Goal: Transaction & Acquisition: Purchase product/service

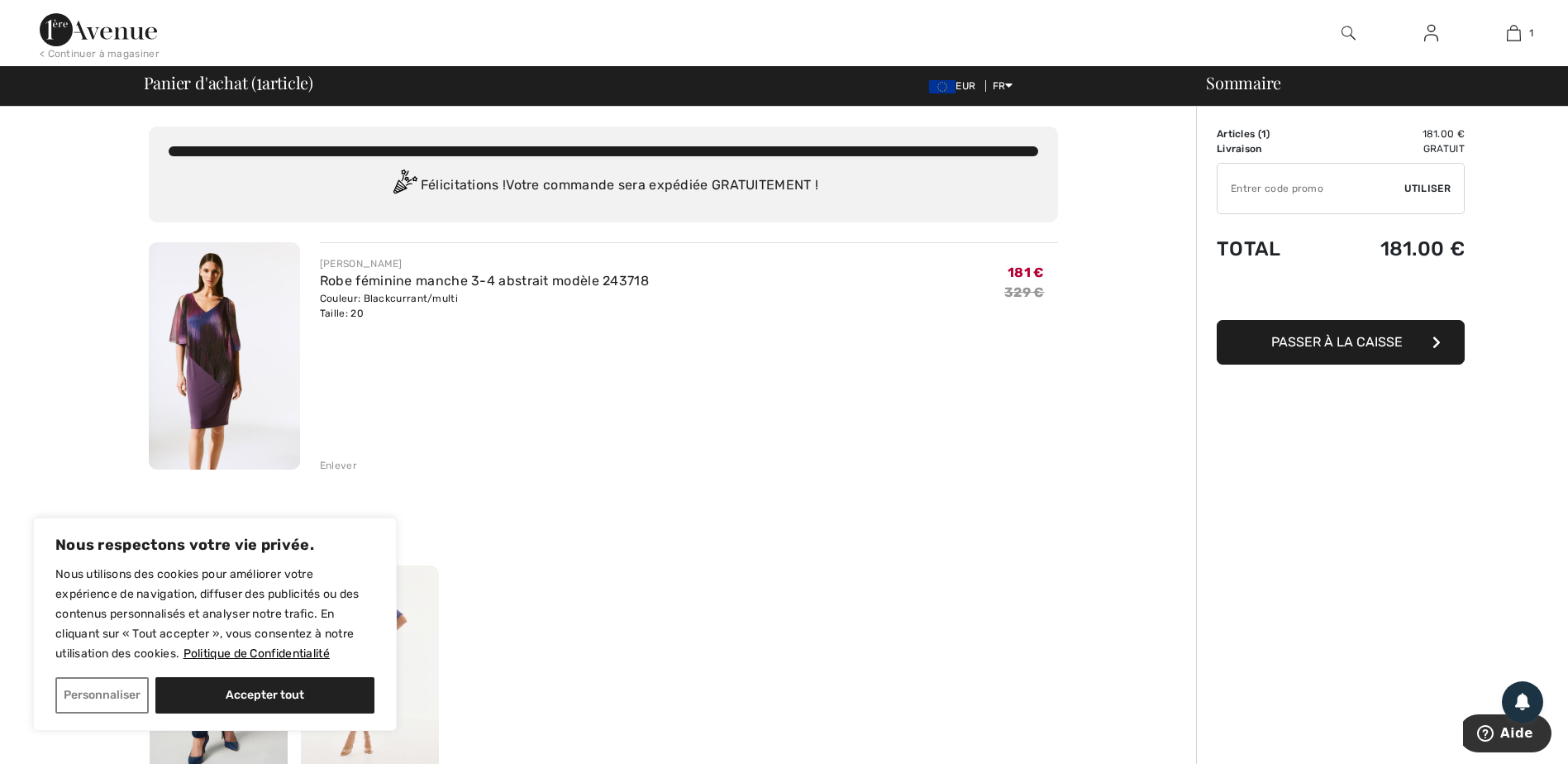
click at [1302, 329] on button "Passer à la caisse" at bounding box center [1340, 343] width 248 height 45
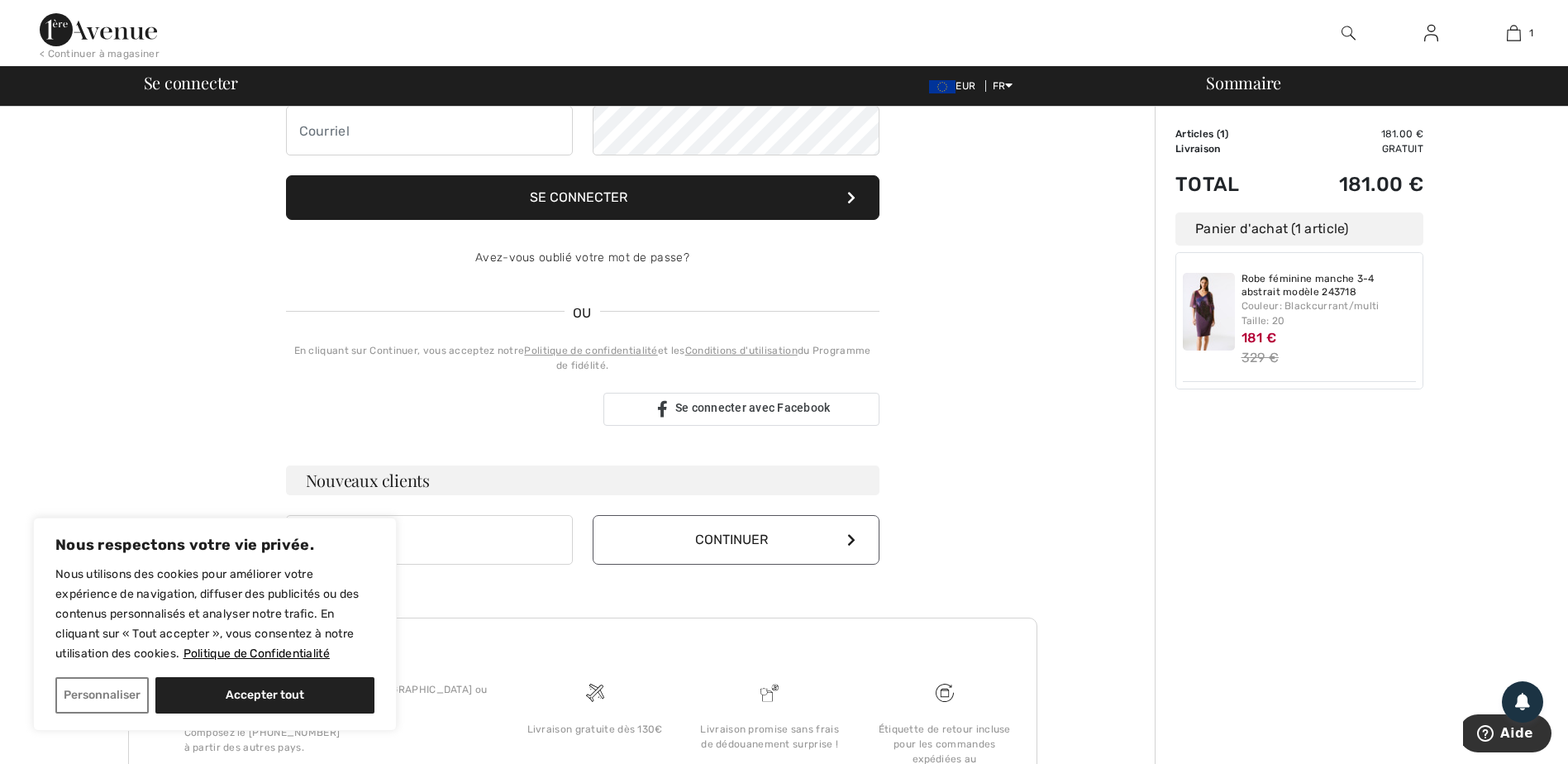
scroll to position [248, 0]
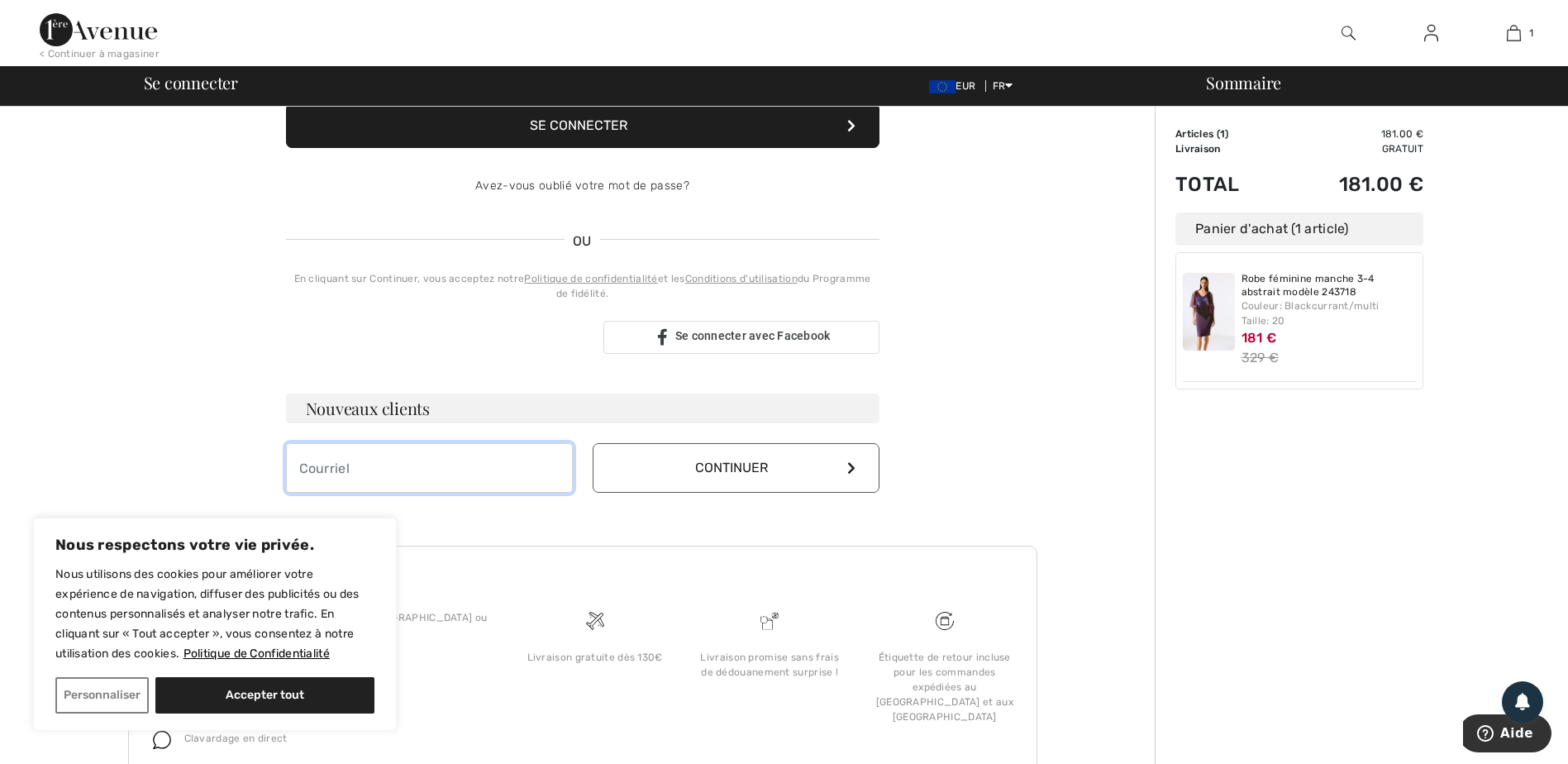
click at [447, 471] on input "email" at bounding box center [429, 468] width 287 height 50
type input "celine_trioullier@yahoo.fr"
click at [735, 454] on button "Continuer" at bounding box center [736, 468] width 287 height 50
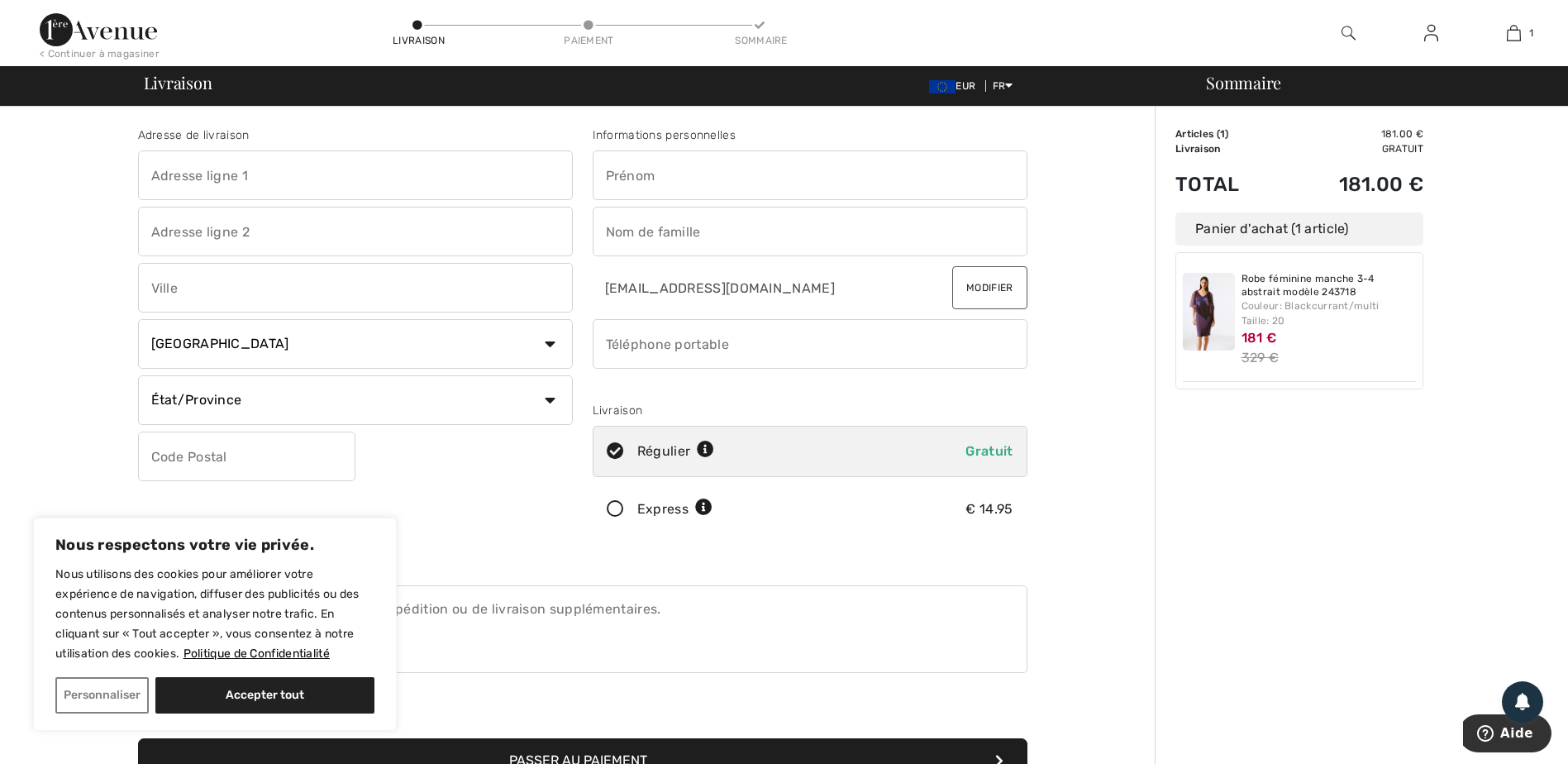
click at [256, 173] on input "text" at bounding box center [355, 175] width 434 height 50
type input "Mon domicile"
select select "FR"
type input "[PERSON_NAME]"
type input "Trioullier"
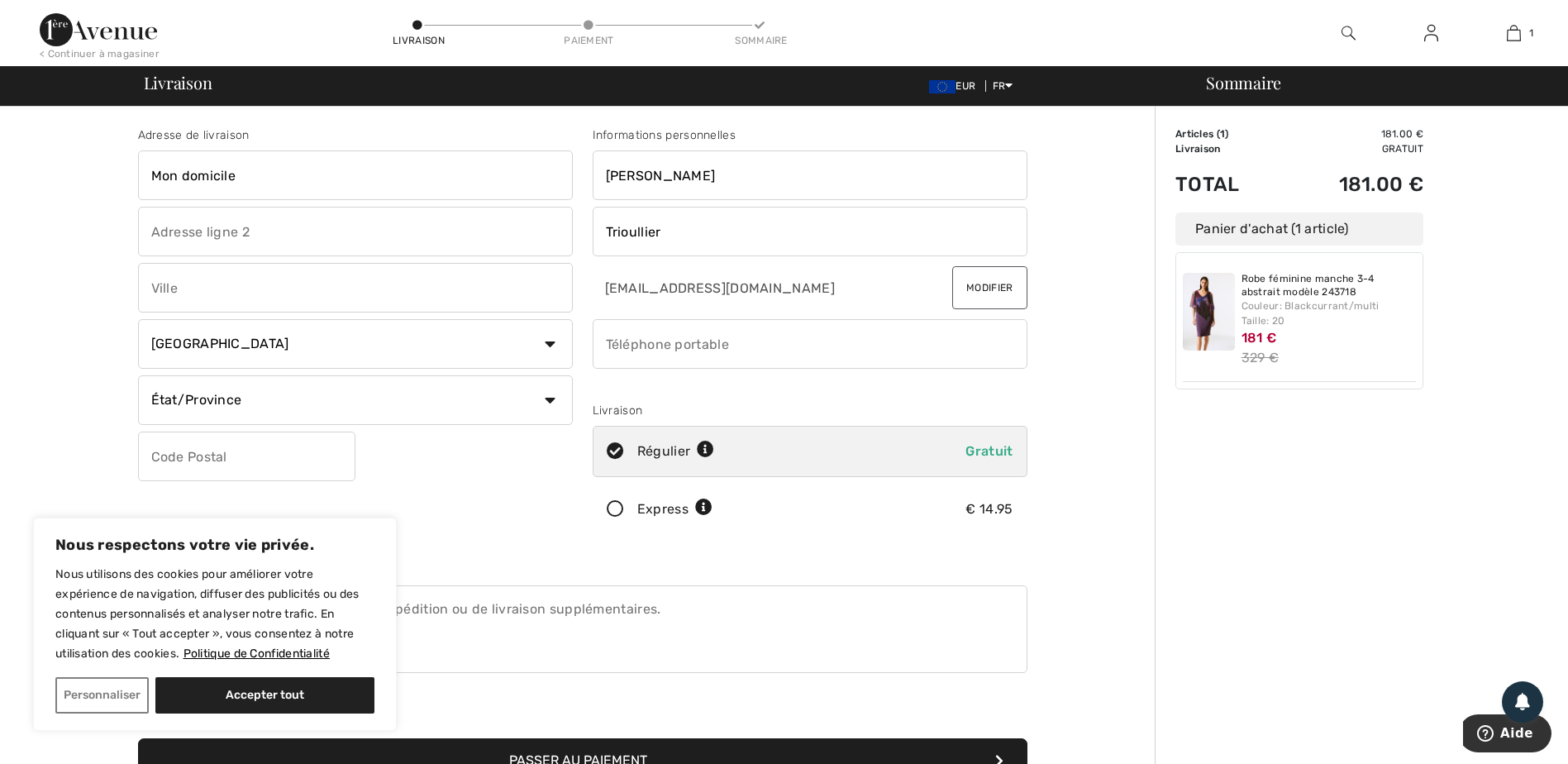
type input "0615385701"
drag, startPoint x: 245, startPoint y: 180, endPoint x: 95, endPoint y: 159, distance: 151.5
click at [95, 159] on div "Adresse de livraison Mon domicile Pays Canada États-Unis Afghanistan Afrique du…" at bounding box center [582, 599] width 1144 height 985
type input "53 BIS RUE du BOIS SAINT MARTIN"
drag, startPoint x: 151, startPoint y: 284, endPoint x: 169, endPoint y: 286, distance: 18.1
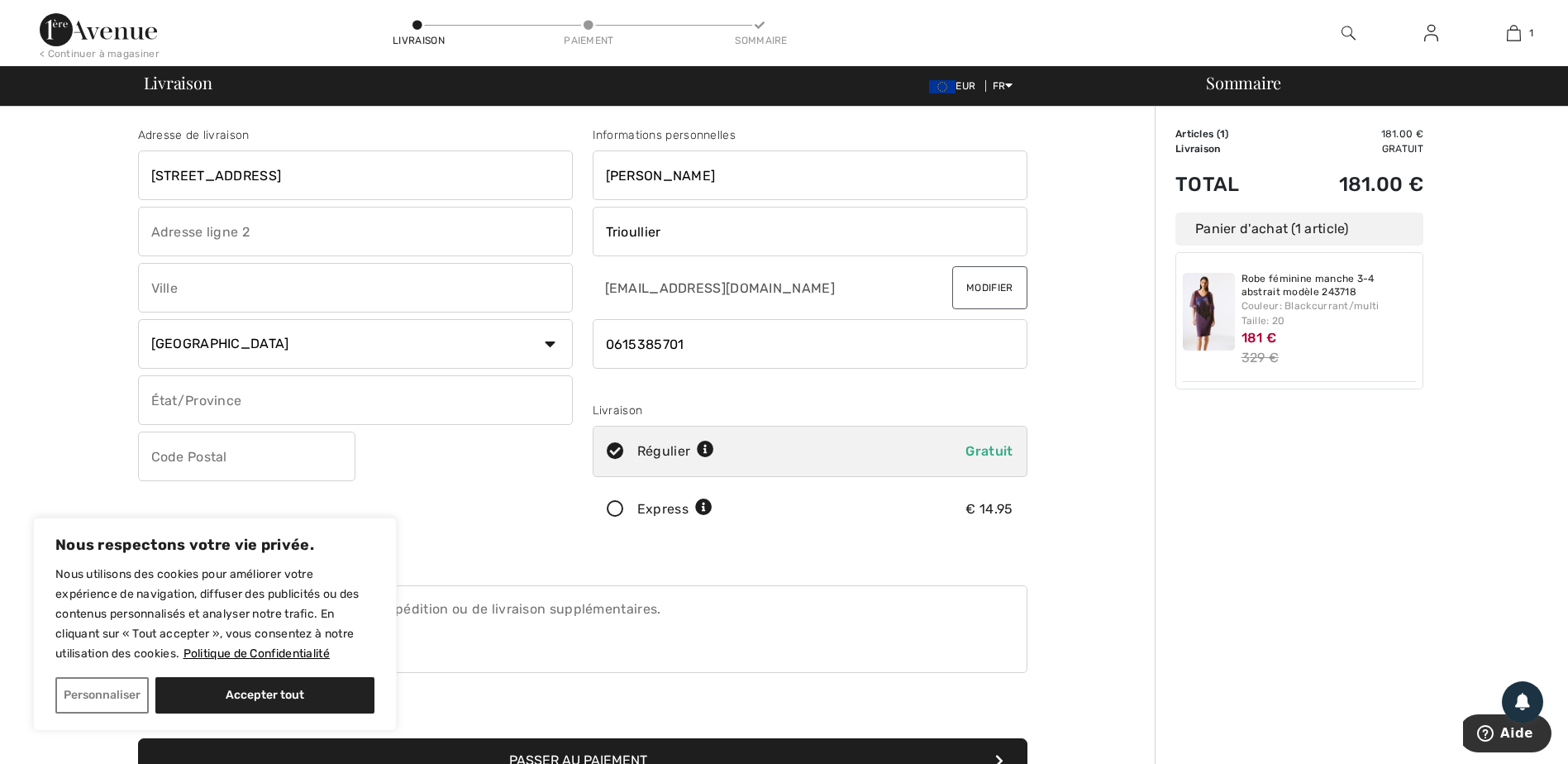
click at [169, 286] on input "text" at bounding box center [355, 288] width 434 height 50
type input "Pontault-Combault"
click at [192, 457] on input "text" at bounding box center [247, 456] width 218 height 50
type input "77340"
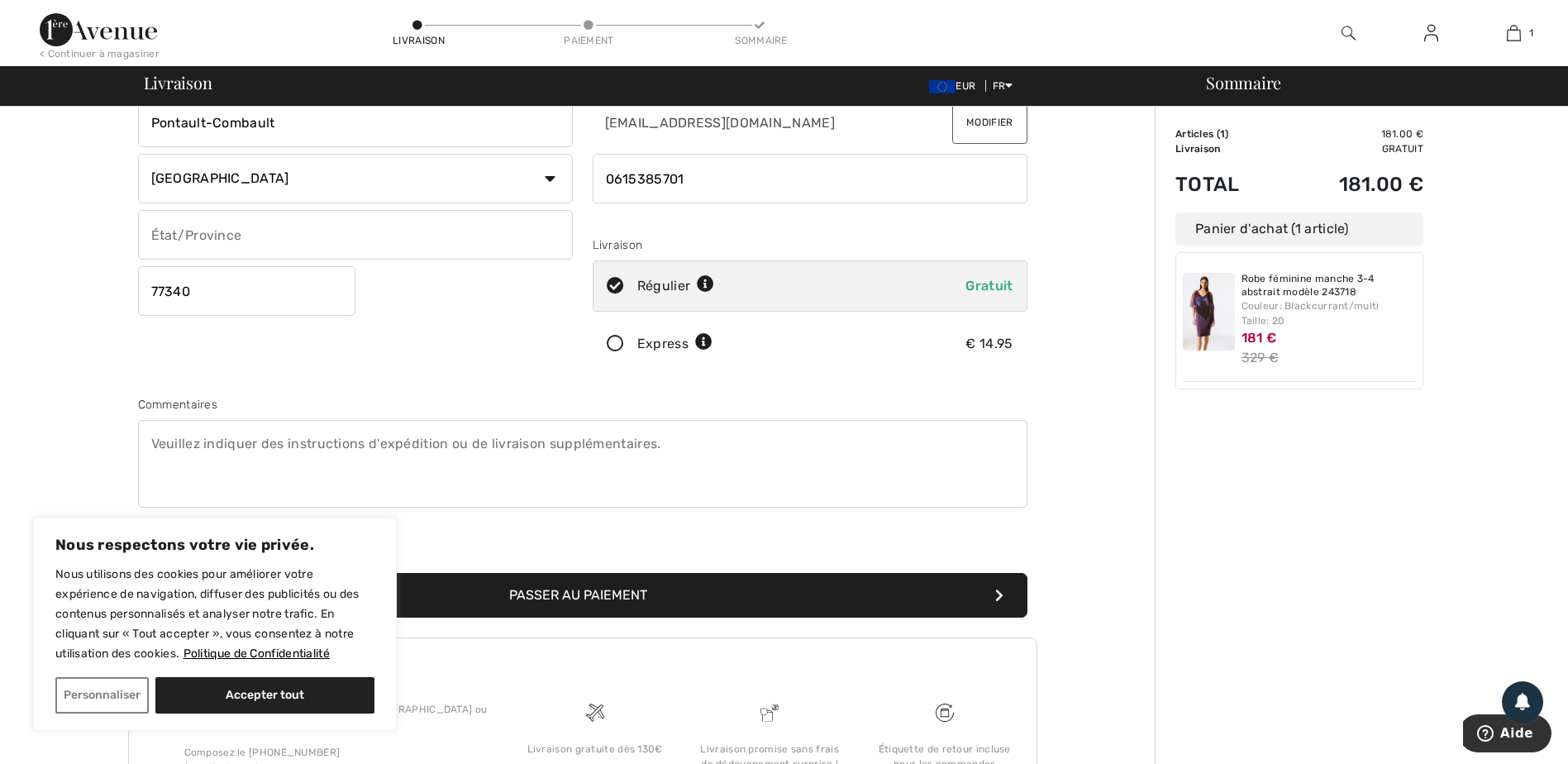
scroll to position [248, 0]
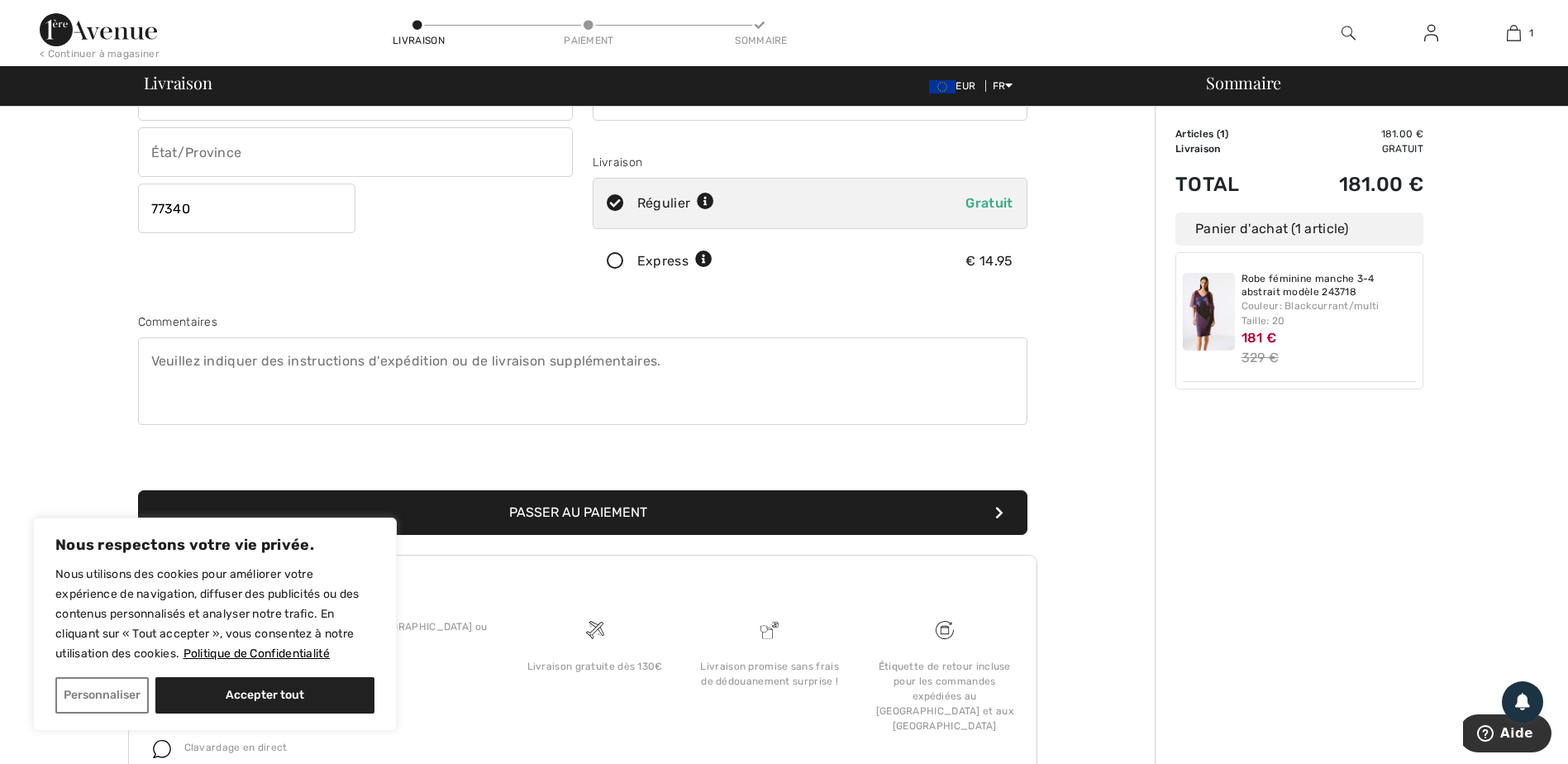
click at [188, 362] on textarea at bounding box center [583, 381] width 889 height 88
type textarea "Bonjour, si le colis ne rentre pas dans la boite aux lettres merci de la dépose…"
click at [703, 201] on icon at bounding box center [705, 202] width 17 height 17
click at [707, 200] on icon at bounding box center [705, 202] width 17 height 17
radio input "true"
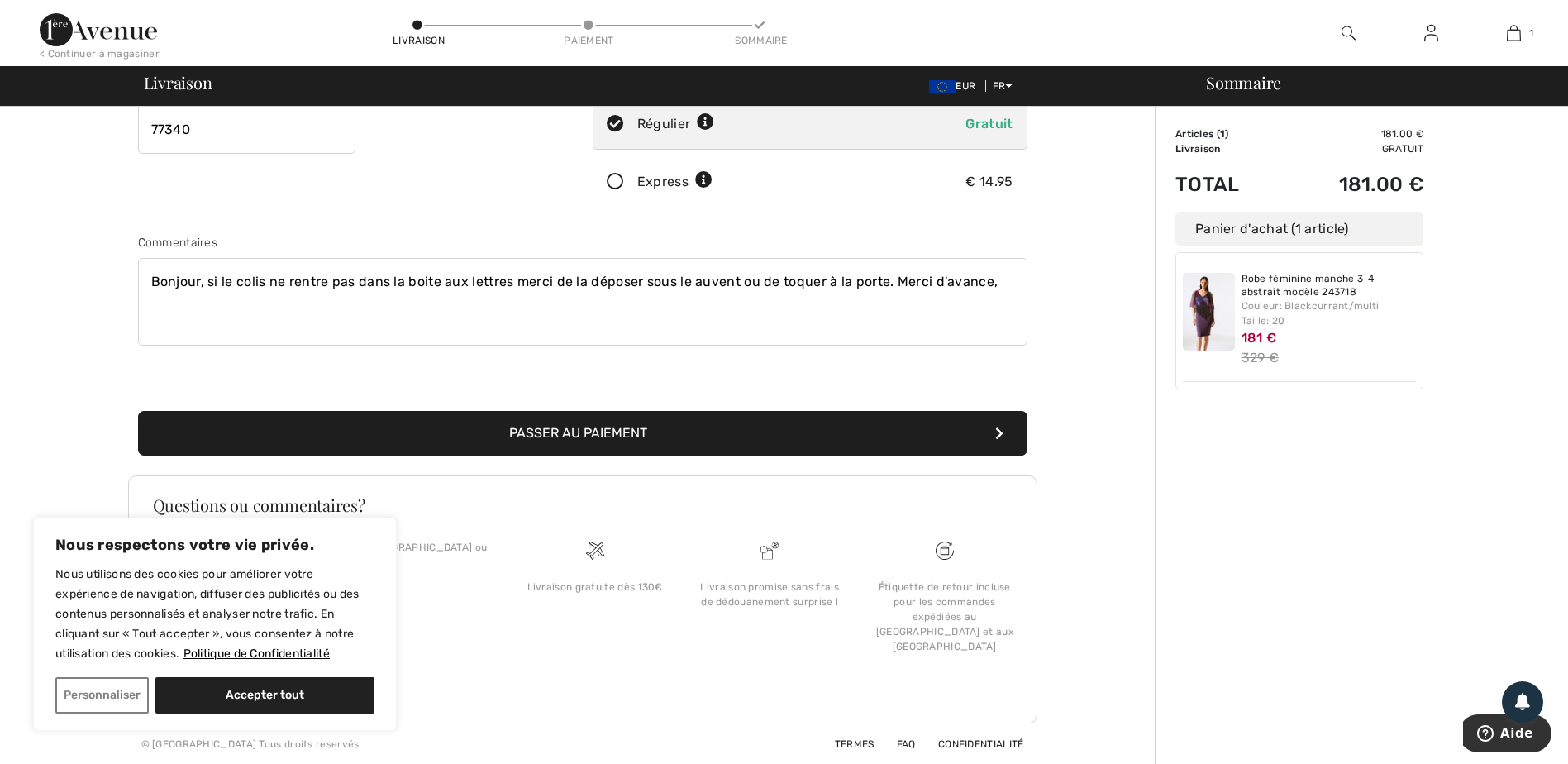
scroll to position [328, 0]
click at [568, 675] on div "Livraison gratuite dès 130€" at bounding box center [595, 620] width 175 height 162
click at [572, 440] on button "Passer au paiement" at bounding box center [583, 432] width 889 height 45
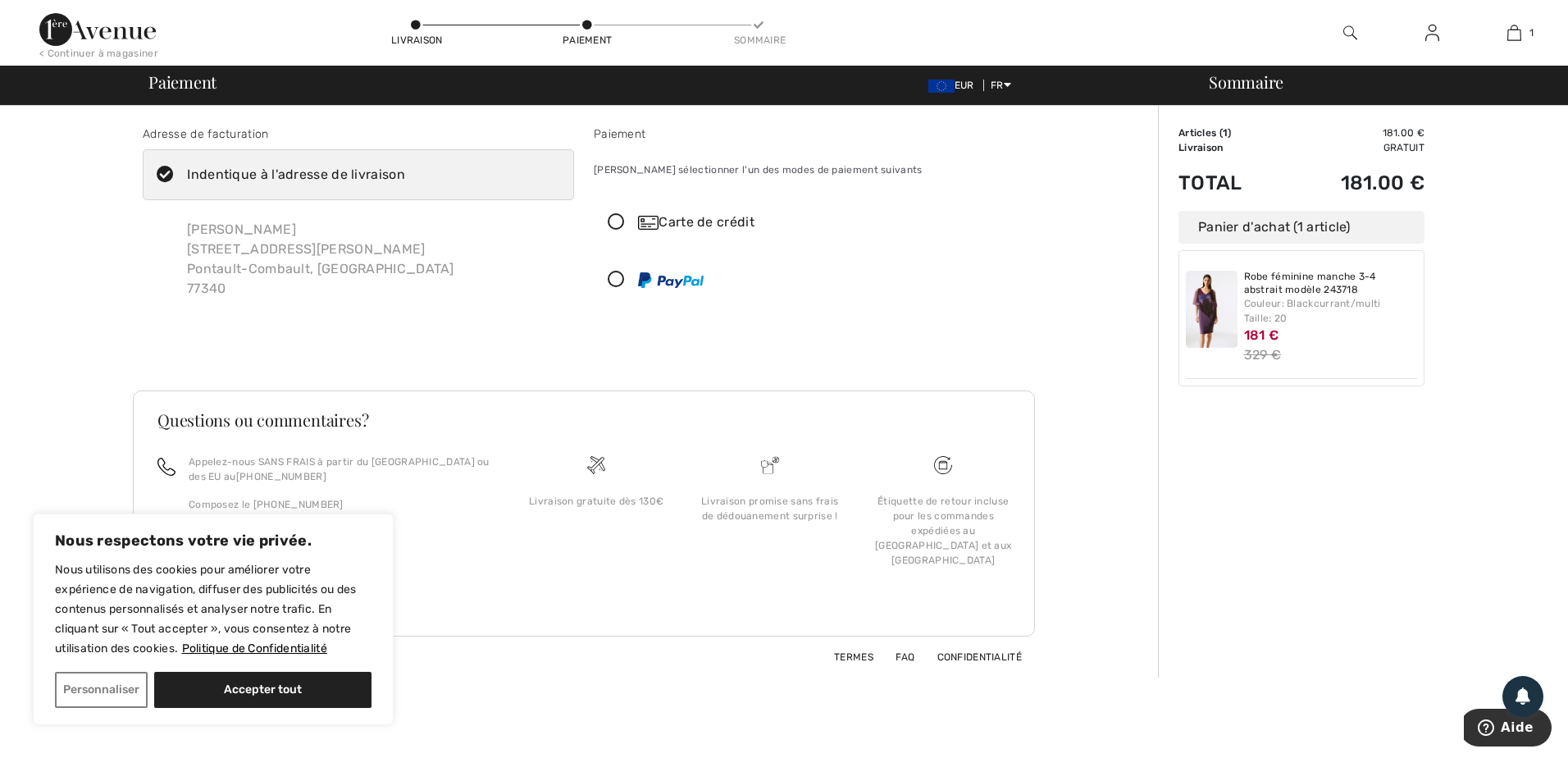
click at [621, 218] on icon at bounding box center [616, 223] width 44 height 17
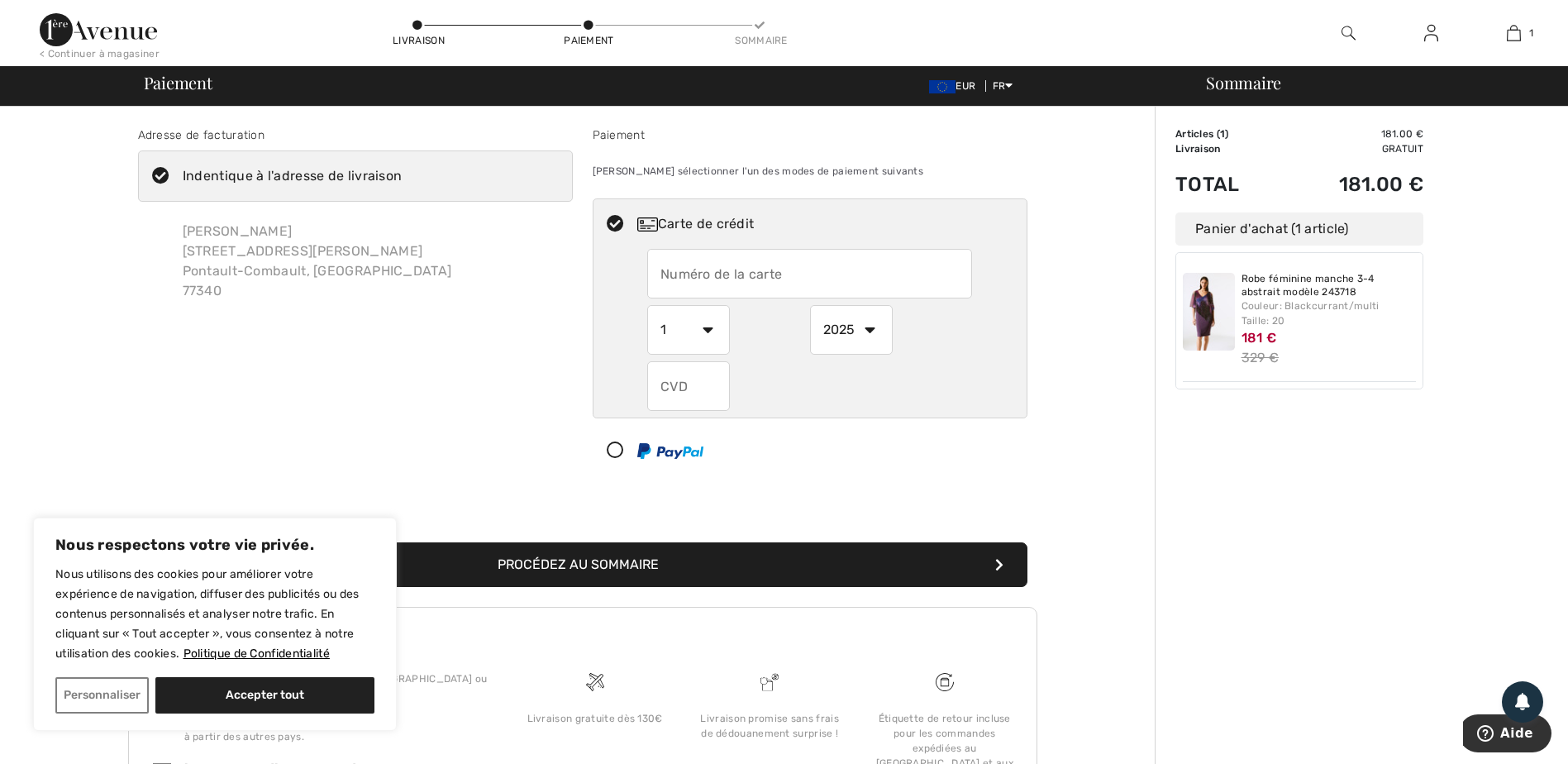
click at [719, 328] on select "1 2 3 4 5 6 7 8 9 10 11 12" at bounding box center [688, 330] width 83 height 50
select select "2"
click at [647, 305] on select "1 2 3 4 5 6 7 8 9 10 11 12" at bounding box center [688, 330] width 83 height 50
click at [1293, 306] on div "Couleur: Blackcurrant/multi Taille: 20" at bounding box center [1329, 314] width 175 height 30
click at [1225, 322] on img at bounding box center [1208, 312] width 52 height 78
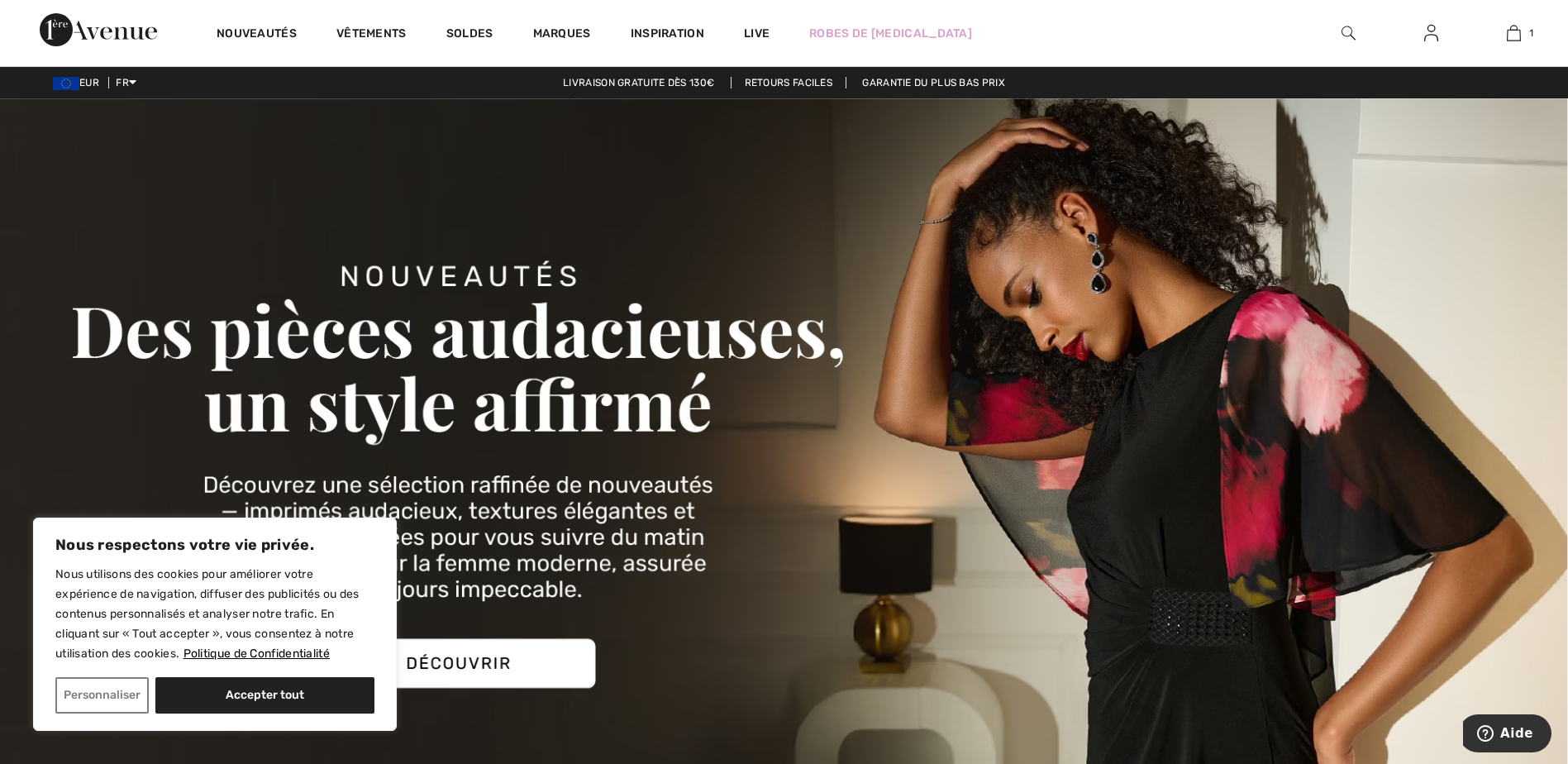
click at [122, 696] on button "Personnaliser" at bounding box center [102, 695] width 94 height 36
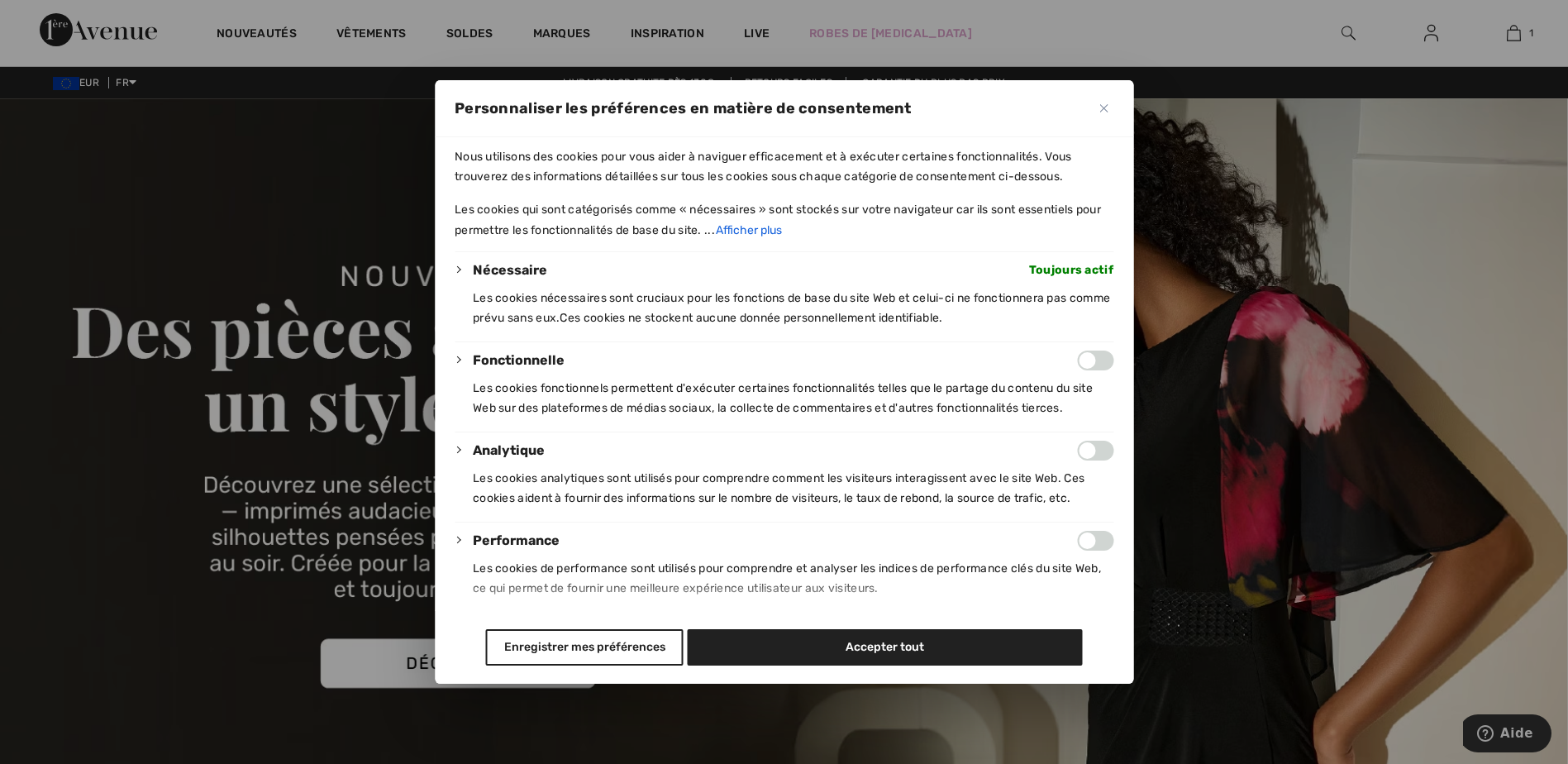
click at [1100, 112] on img "Fermer" at bounding box center [1103, 108] width 8 height 8
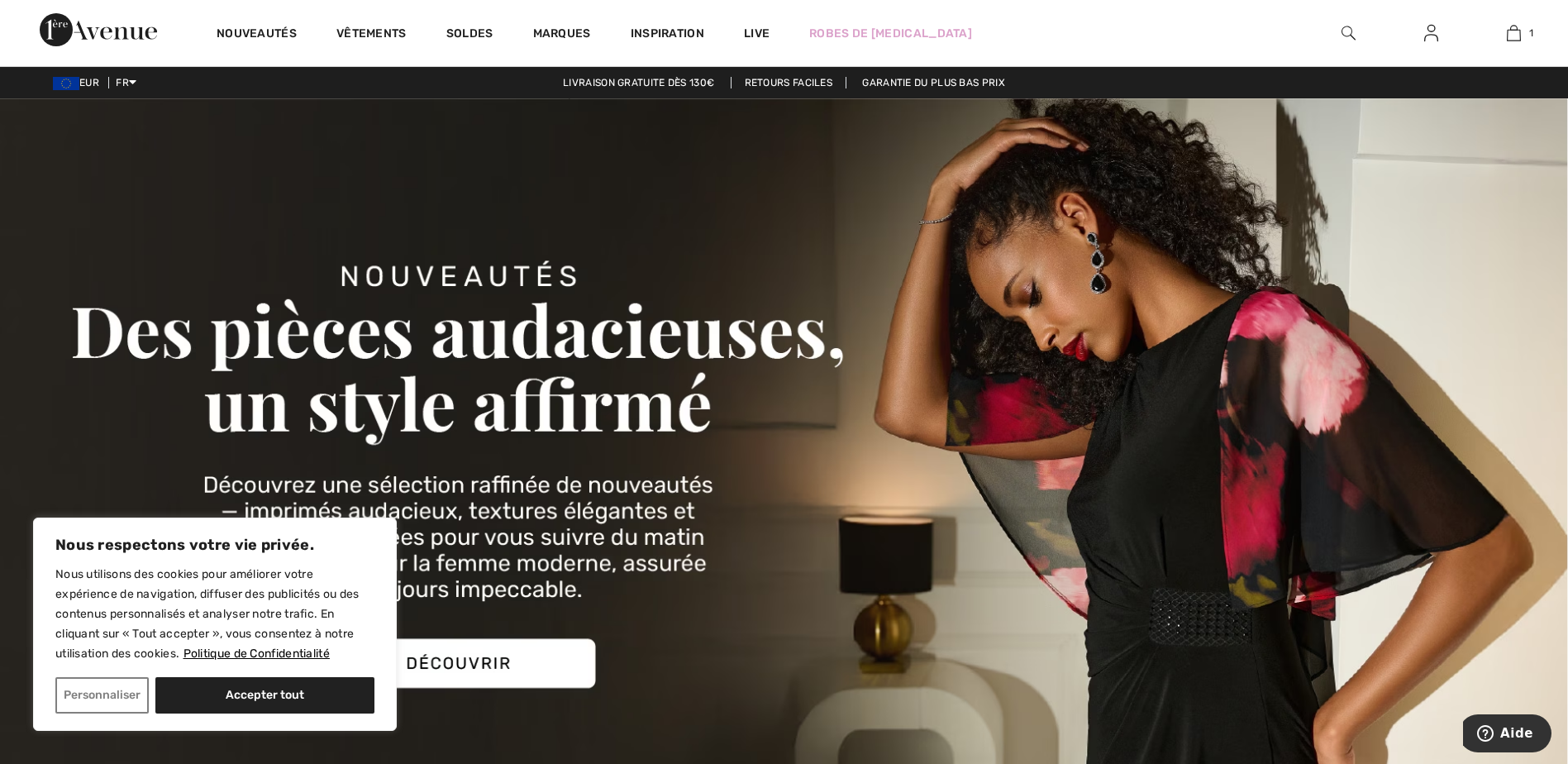
click at [981, 444] on img at bounding box center [784, 474] width 1568 height 752
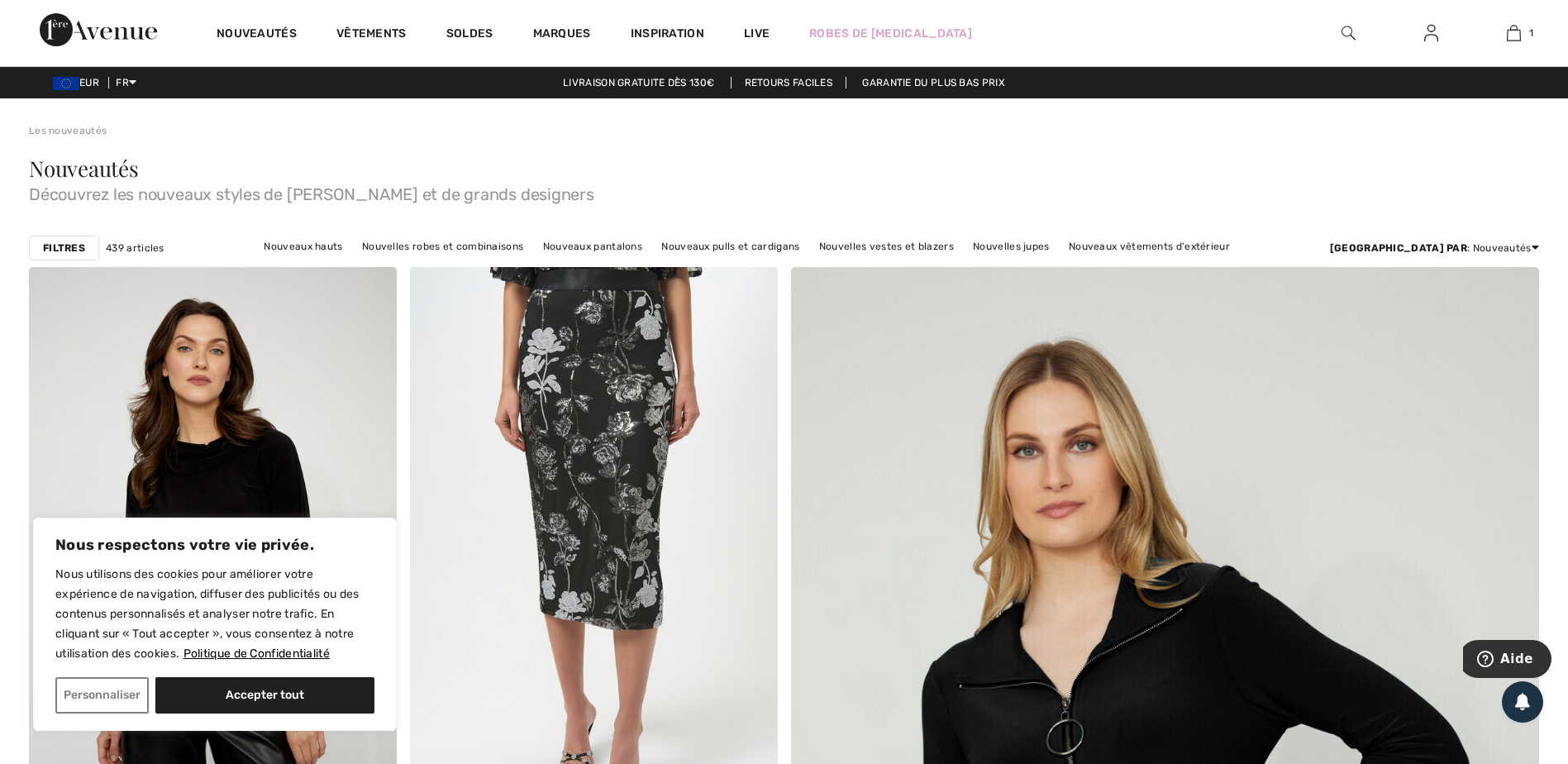
click at [93, 89] on div "EUR FR English Français" at bounding box center [68, 83] width 137 height 15
click at [93, 80] on span "EUR" at bounding box center [79, 83] width 53 height 12
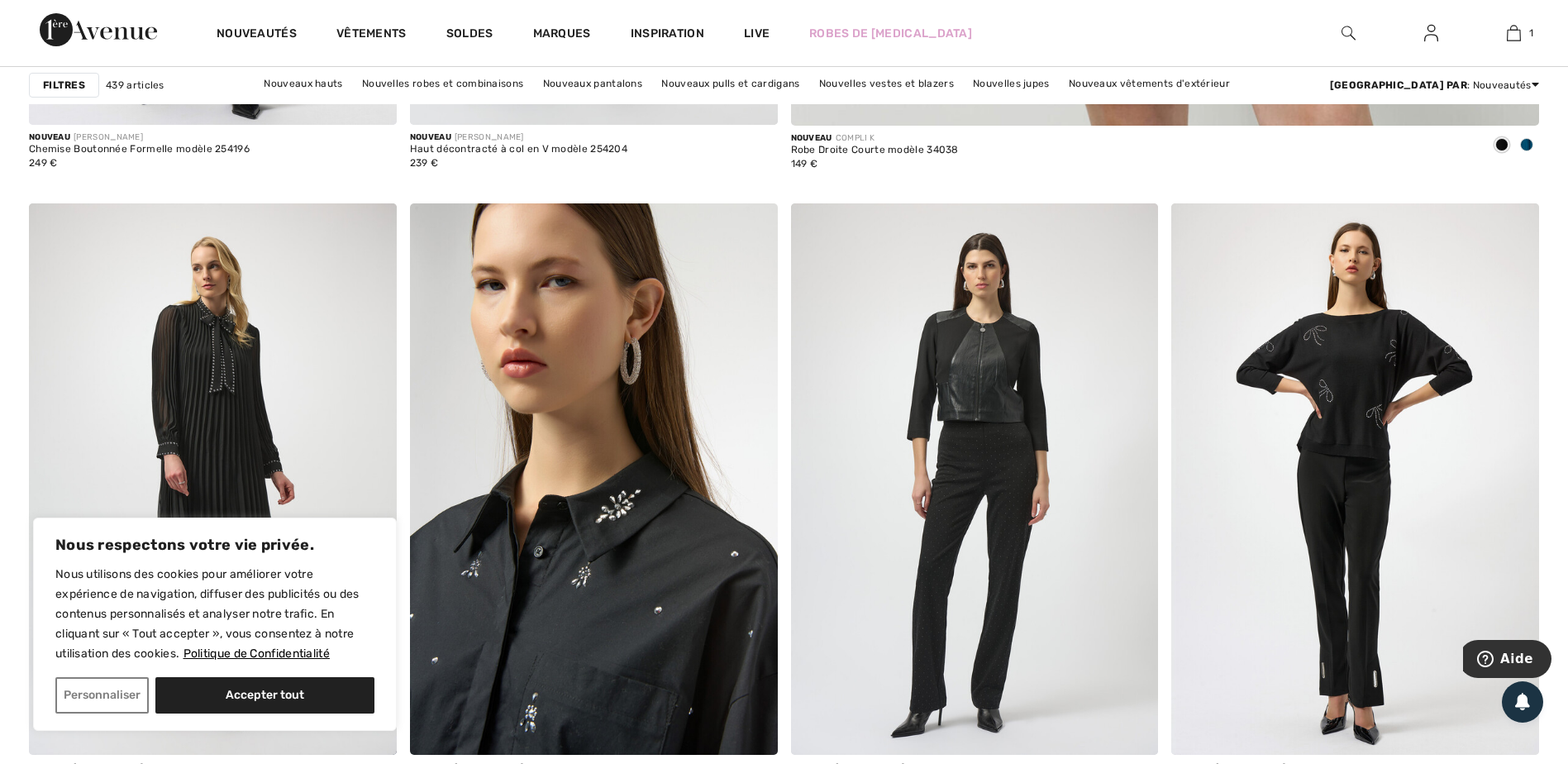
scroll to position [1488, 0]
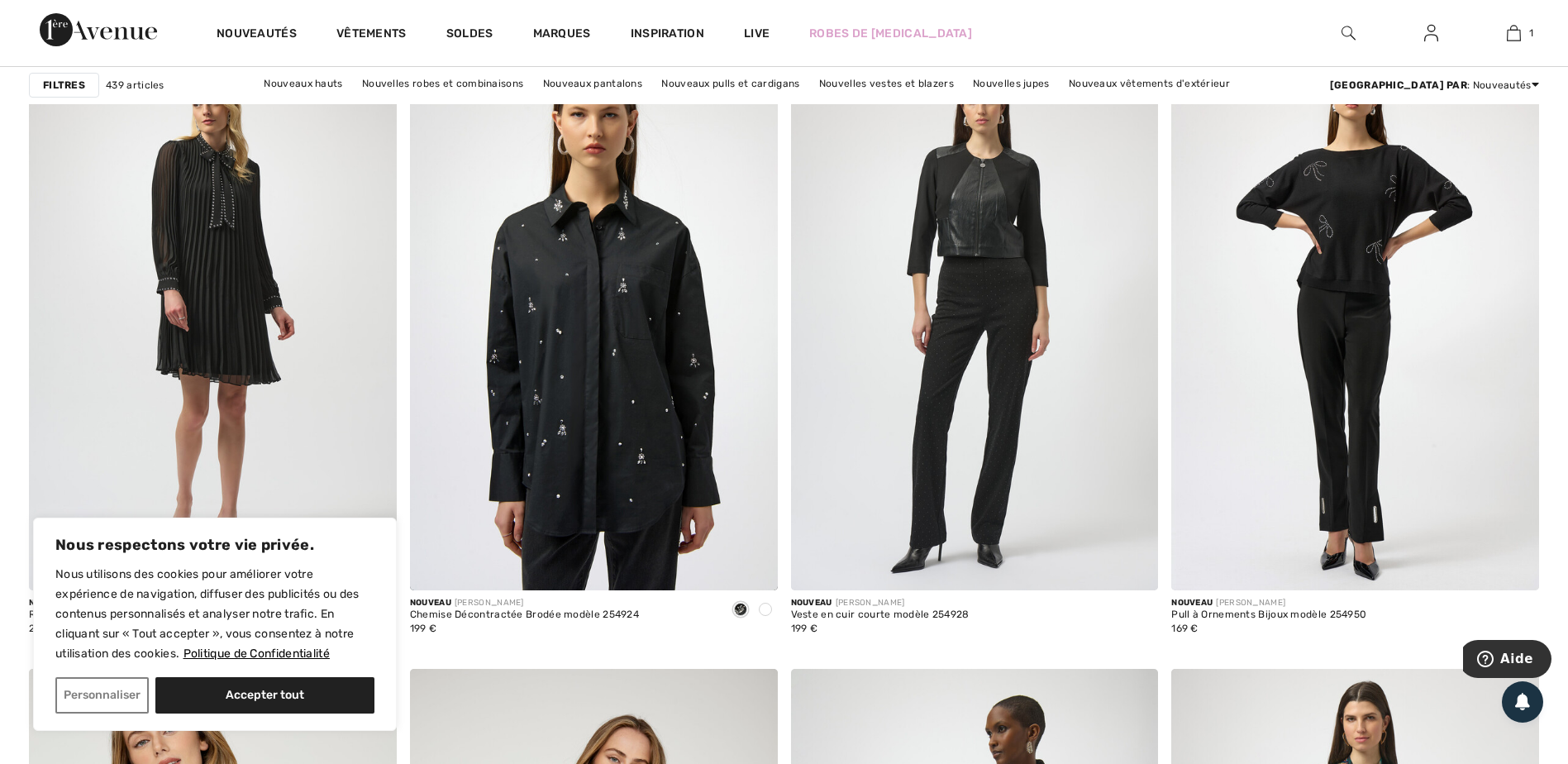
click at [103, 693] on button "Personnaliser" at bounding box center [102, 695] width 94 height 36
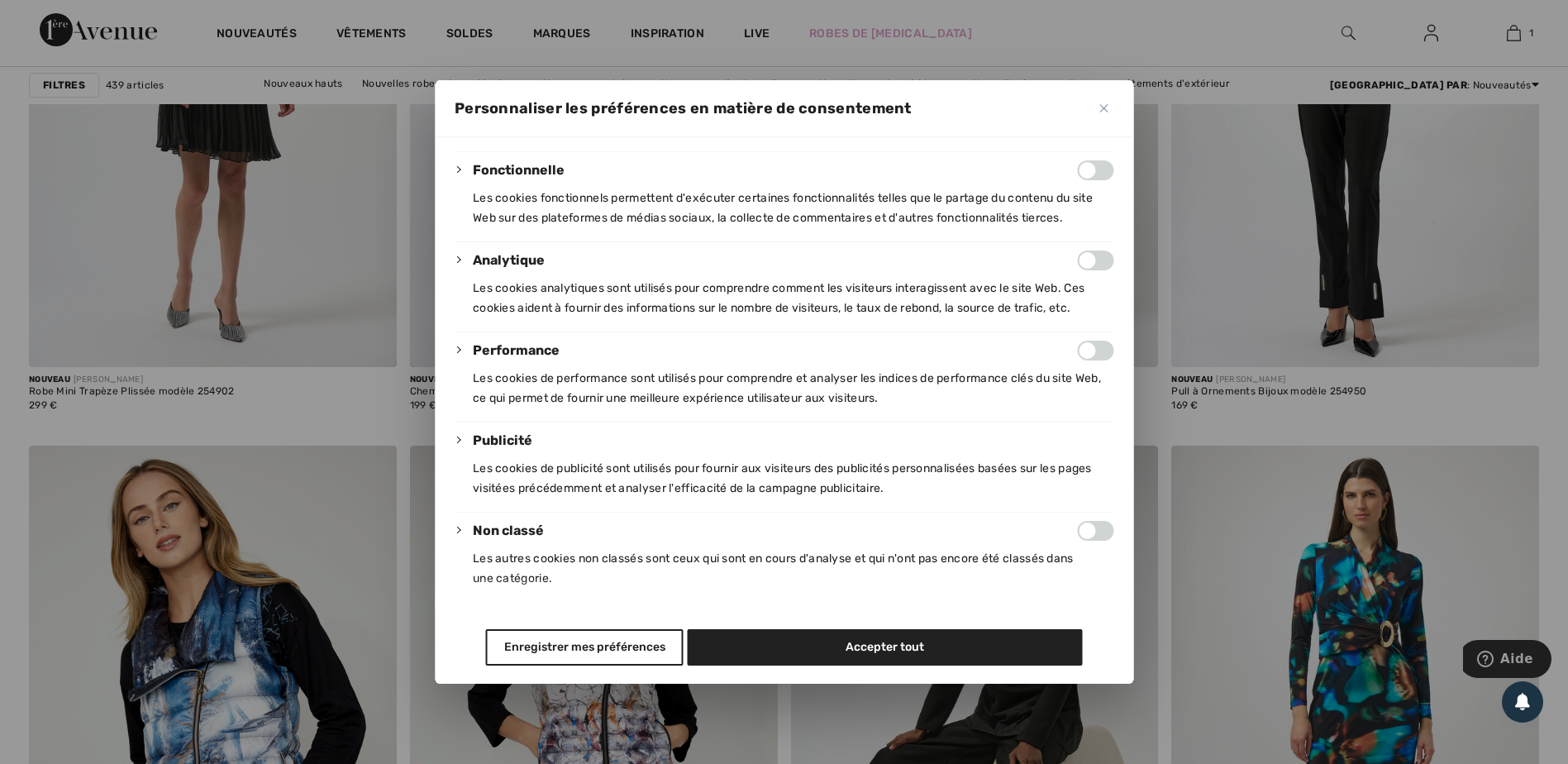
scroll to position [1819, 0]
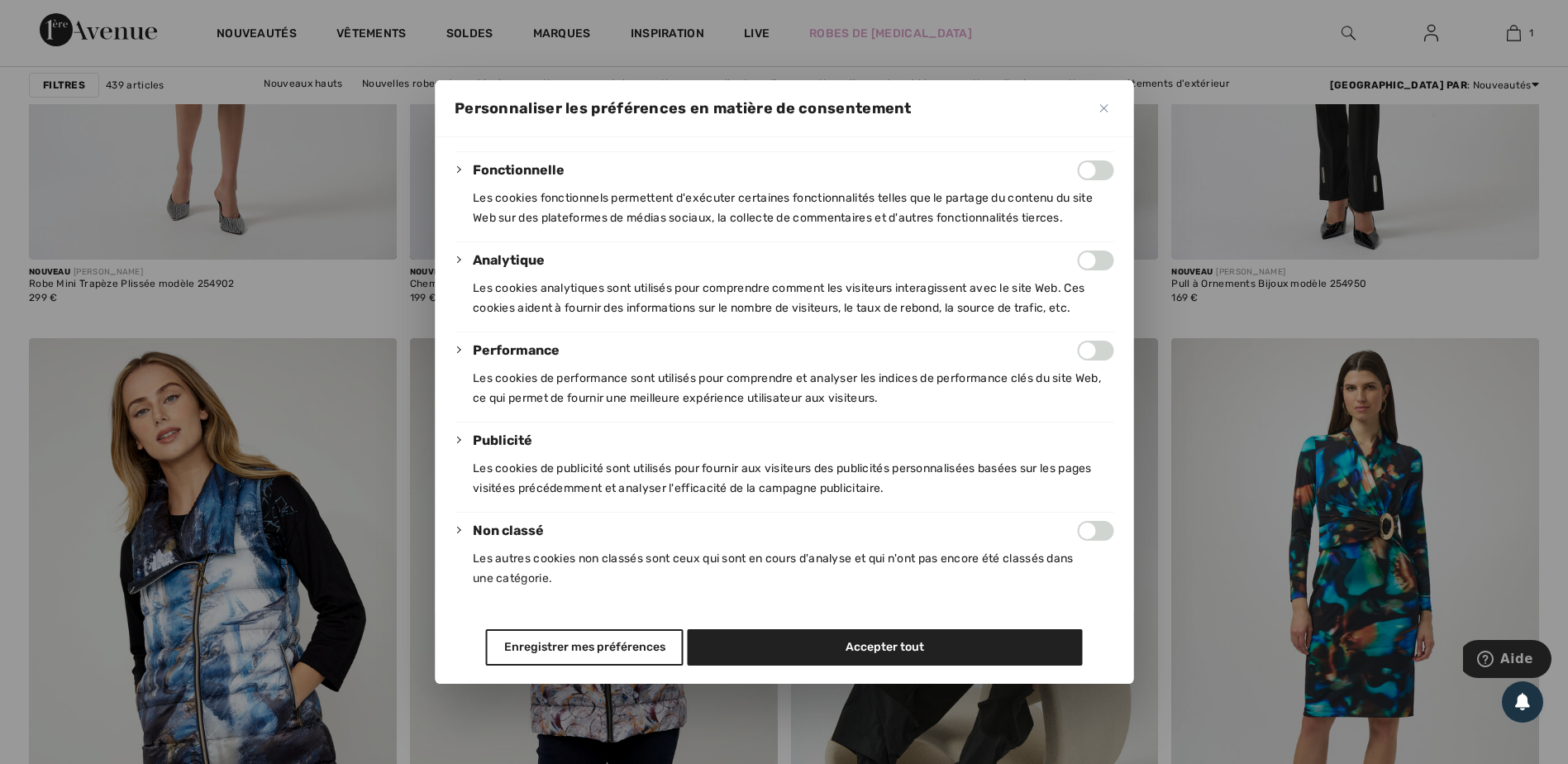
click at [554, 638] on button "Enregistrer mes préférences" at bounding box center [584, 647] width 198 height 36
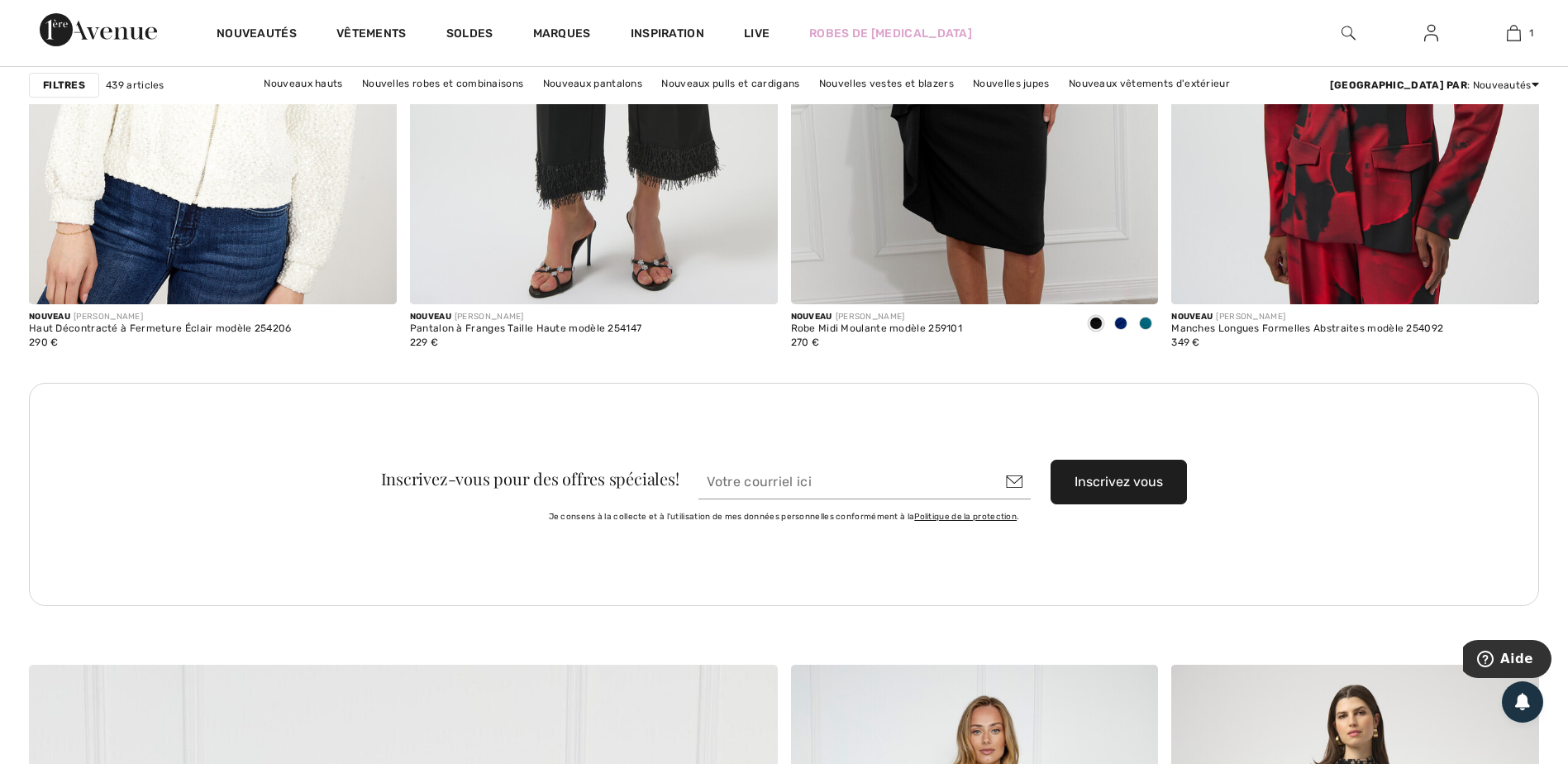
scroll to position [4795, 0]
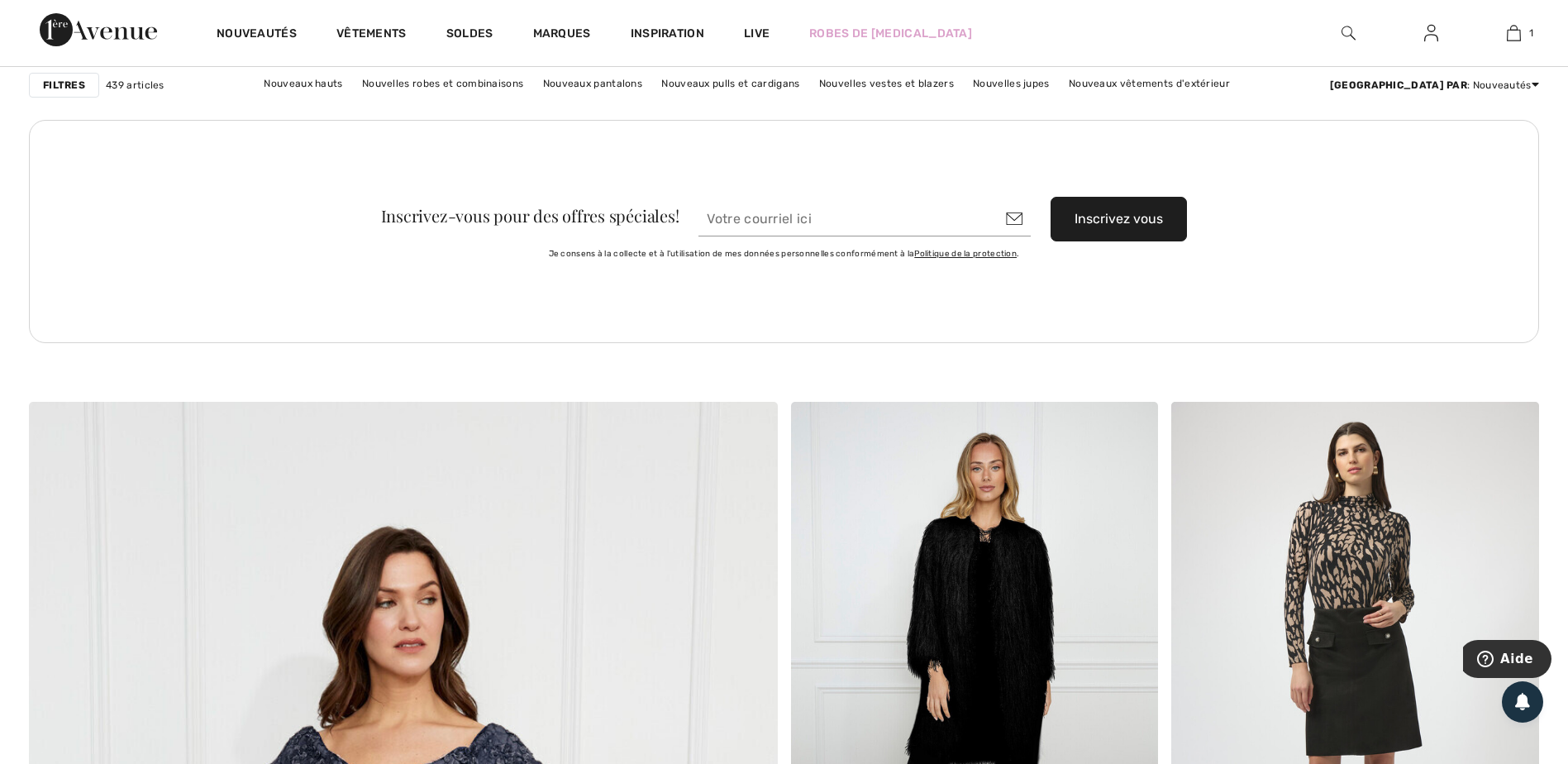
click at [818, 223] on input "email" at bounding box center [864, 219] width 332 height 35
click at [760, 202] on input "email" at bounding box center [864, 219] width 332 height 35
type input "celine_trioullier@yahoo.fr"
click at [1128, 220] on button "Inscrivez vous" at bounding box center [1118, 219] width 137 height 45
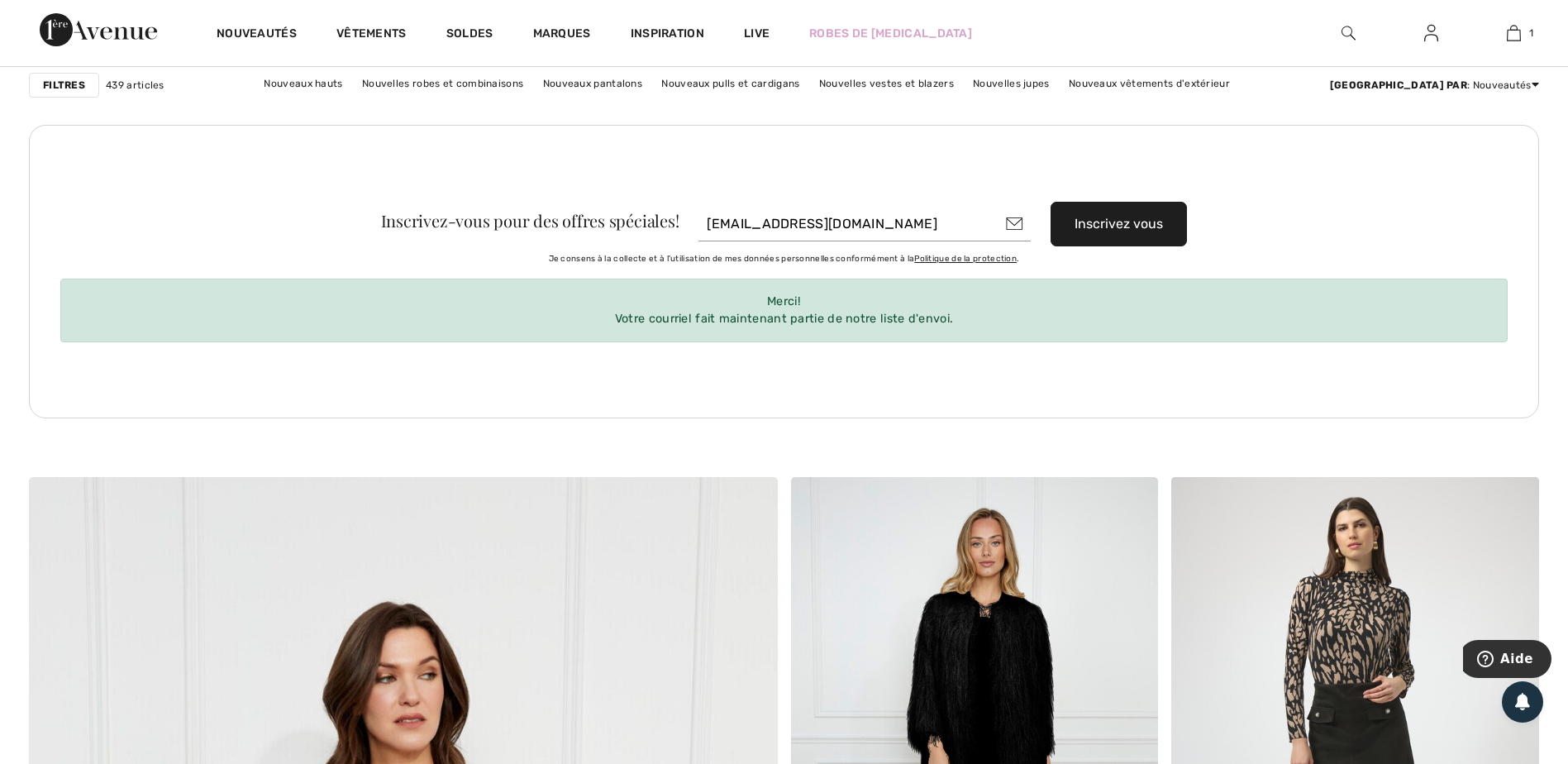
scroll to position [4464, 0]
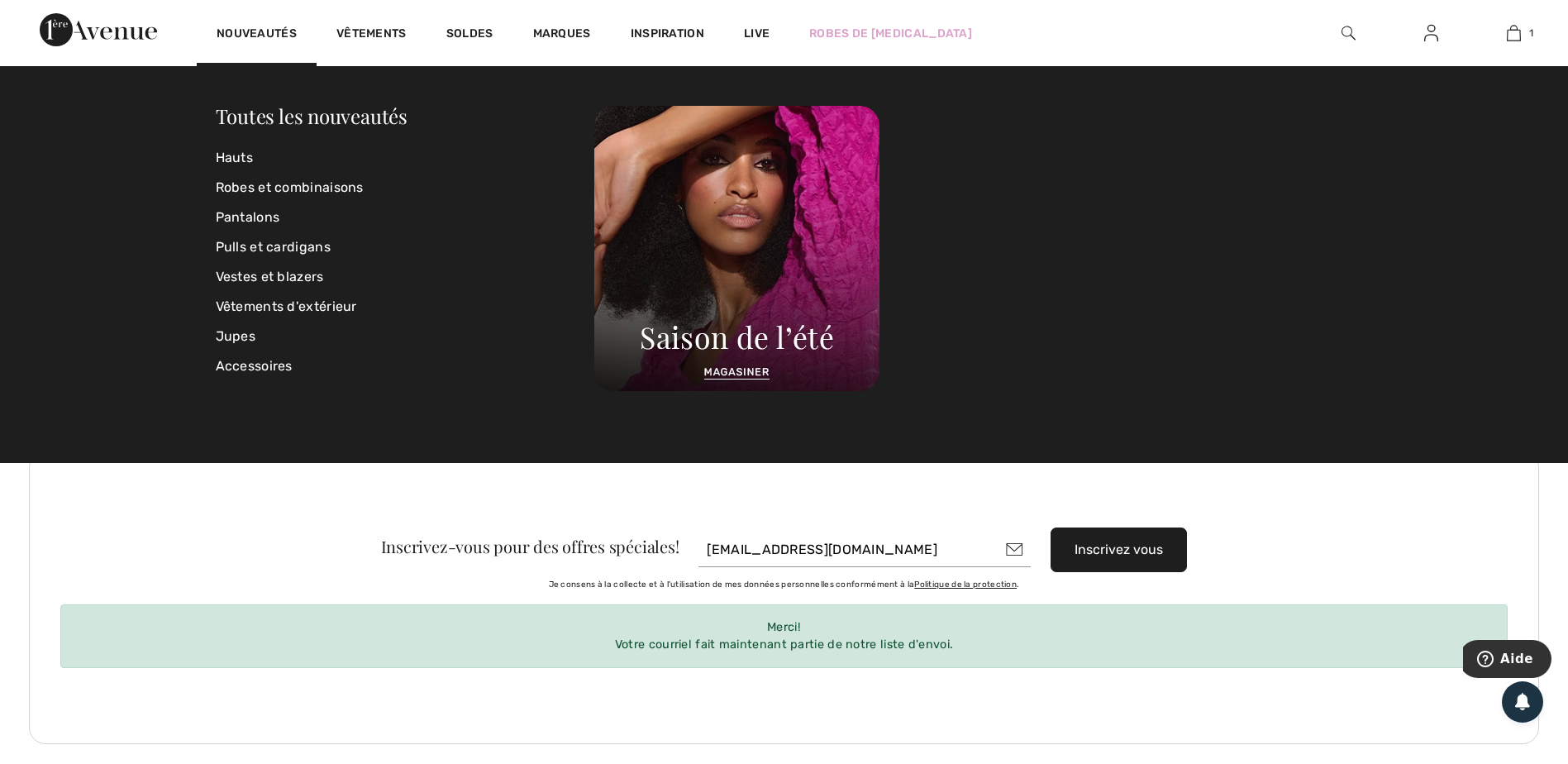
click at [266, 29] on link "Nouveautés" at bounding box center [257, 35] width 80 height 17
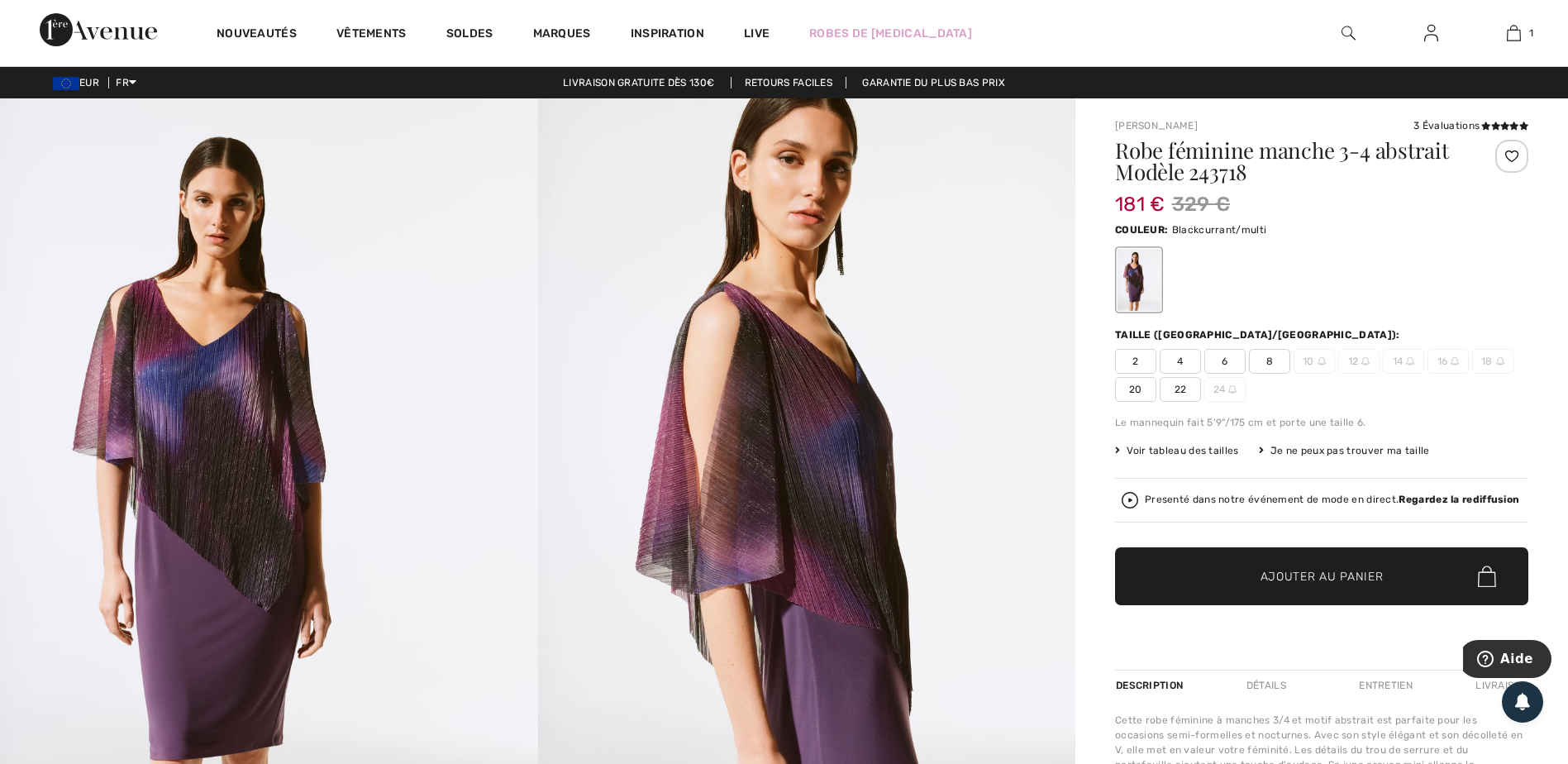
click at [1139, 385] on span "20" at bounding box center [1135, 389] width 41 height 25
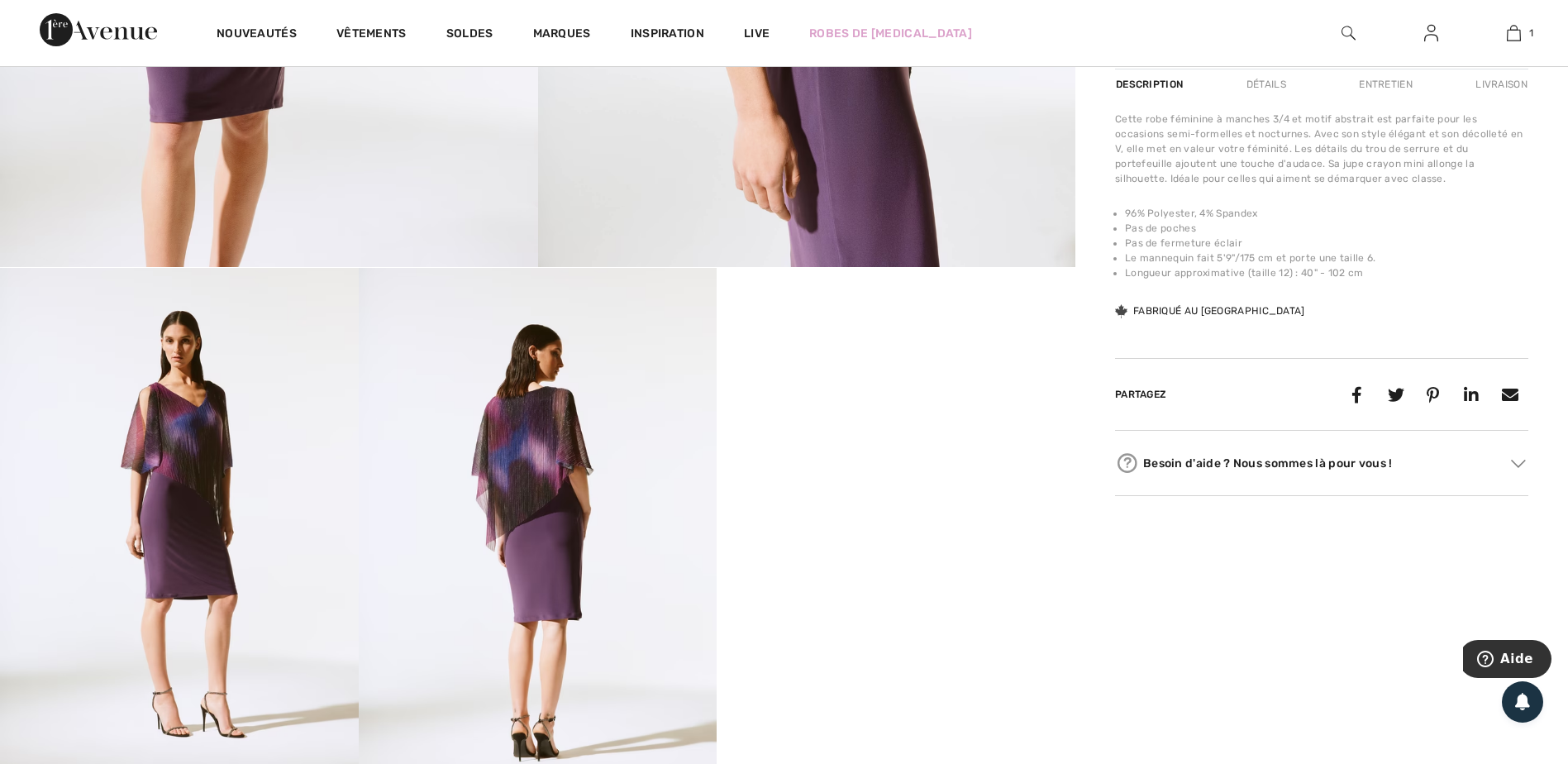
scroll to position [827, 0]
